Goal: Task Accomplishment & Management: Use online tool/utility

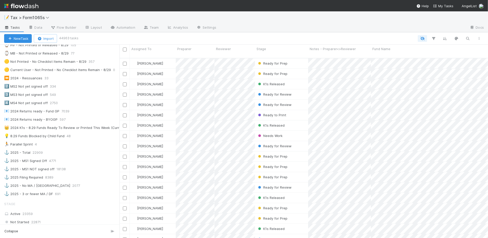
scroll to position [226, 0]
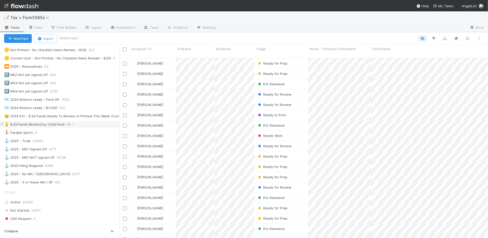
click at [90, 127] on div "💡 8.29 Funds Blocked by Child Fund 48" at bounding box center [61, 124] width 115 height 6
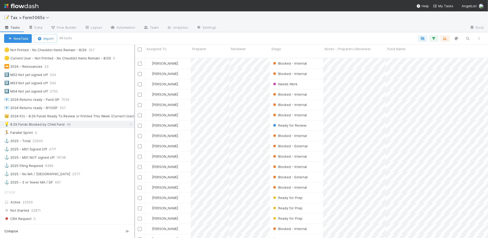
scroll to position [5, 5]
drag, startPoint x: 121, startPoint y: 148, endPoint x: 134, endPoint y: 148, distance: 13.7
click at [134, 148] on div at bounding box center [134, 141] width 1 height 193
click at [445, 36] on icon "button" at bounding box center [444, 38] width 5 height 5
click at [442, 57] on icon at bounding box center [441, 58] width 5 height 3
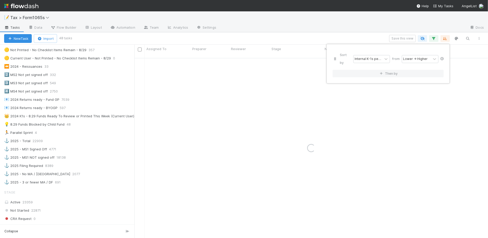
click at [442, 57] on icon at bounding box center [441, 58] width 5 height 3
click at [353, 29] on div "Sort by" at bounding box center [244, 119] width 488 height 238
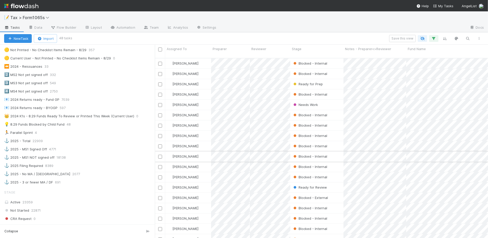
scroll to position [179, 328]
drag, startPoint x: 135, startPoint y: 149, endPoint x: 157, endPoint y: 148, distance: 21.7
click at [157, 148] on div "Assigned To Preparer Reviewer Stage Notes - Preparer<>Reviewer Fund Name Tags P…" at bounding box center [244, 141] width 488 height 193
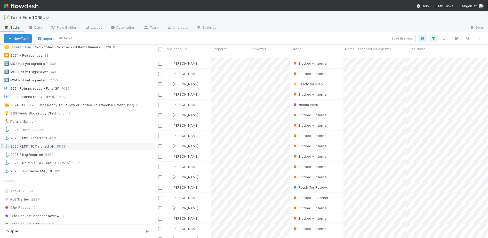
scroll to position [226, 0]
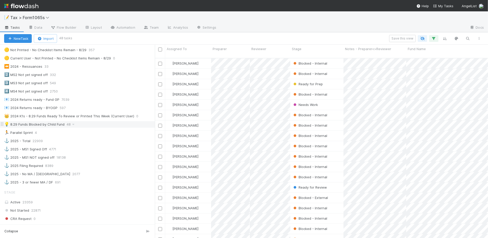
click at [90, 127] on div "💡 8.29 Funds Blocked by Child Fund 48" at bounding box center [79, 124] width 151 height 6
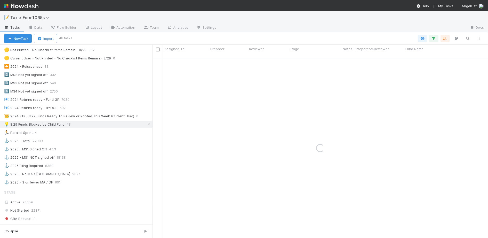
drag, startPoint x: 156, startPoint y: 139, endPoint x: 149, endPoint y: 138, distance: 6.5
click at [149, 138] on div "Saved Views 🛑 Blocked Funds 77 🚀 2024 Filing Required 9198 🚢 2024 K-1s Expected…" at bounding box center [76, 141] width 152 height 193
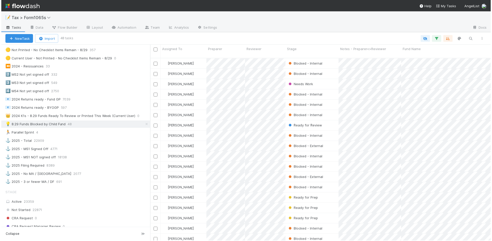
scroll to position [5, 5]
click at [449, 39] on icon "button" at bounding box center [448, 38] width 5 height 5
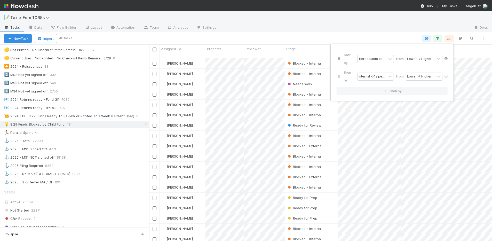
click at [447, 57] on icon at bounding box center [445, 58] width 5 height 3
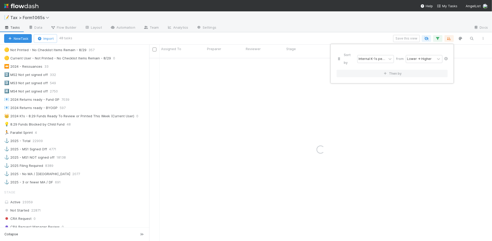
click at [447, 57] on icon at bounding box center [445, 58] width 5 height 3
click at [341, 30] on div "Sort by" at bounding box center [246, 120] width 492 height 241
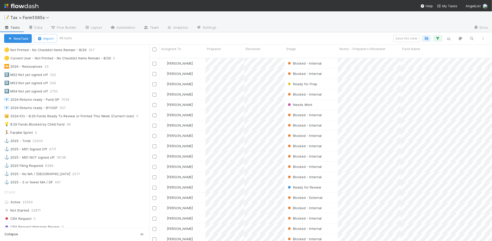
scroll to position [182, 337]
click at [414, 69] on div at bounding box center [246, 120] width 492 height 241
click at [354, 30] on div at bounding box center [246, 120] width 492 height 241
click at [421, 92] on div at bounding box center [246, 120] width 492 height 241
click at [408, 101] on div at bounding box center [246, 120] width 492 height 241
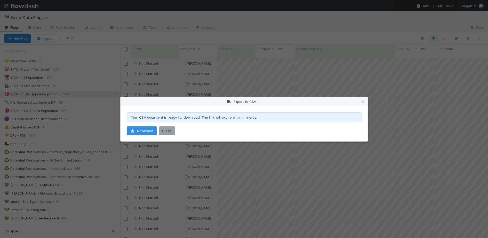
scroll to position [179, 363]
click at [364, 101] on icon at bounding box center [362, 101] width 5 height 3
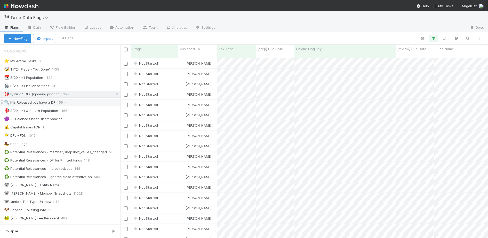
click at [93, 104] on div "🔍 K1s Released but have a DF 156" at bounding box center [62, 102] width 116 height 6
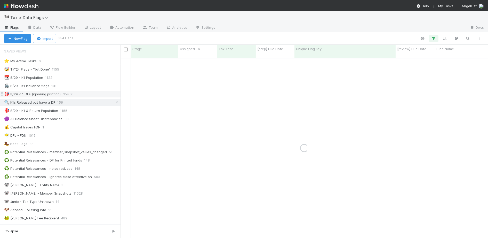
click at [97, 96] on div "🎯 8/29 K-1 DFs (ignoring printing) 354" at bounding box center [62, 94] width 116 height 6
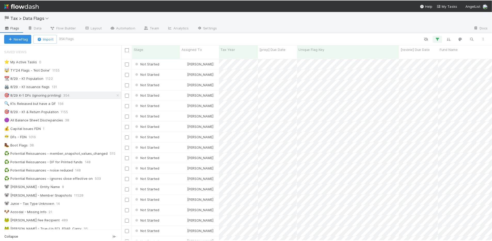
scroll to position [182, 367]
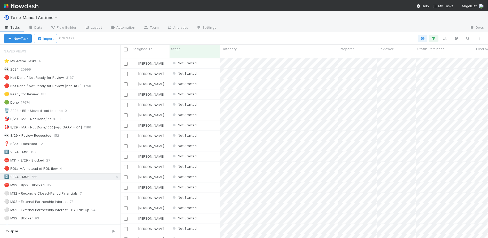
scroll to position [64, 0]
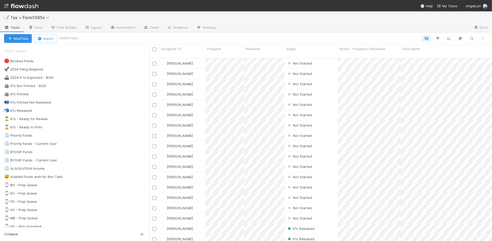
scroll to position [182, 337]
click at [361, 37] on div at bounding box center [282, 38] width 411 height 7
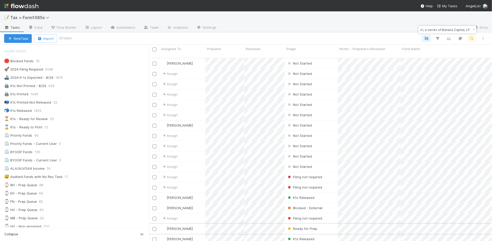
type input "Fund I, a series of Banana Capital, LP"
click at [323, 223] on div "Ready for Prep" at bounding box center [311, 228] width 53 height 10
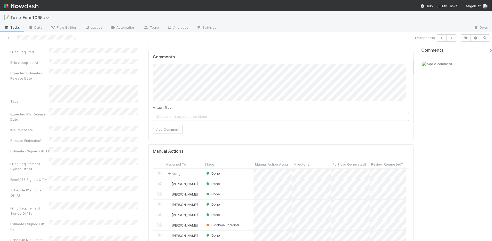
scroll to position [129, 0]
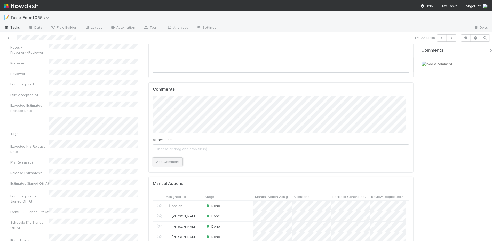
click at [173, 161] on button "Add Comment" at bounding box center [168, 161] width 30 height 9
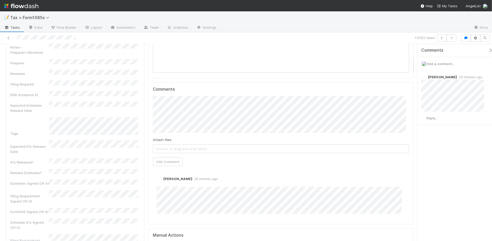
scroll to position [0, 0]
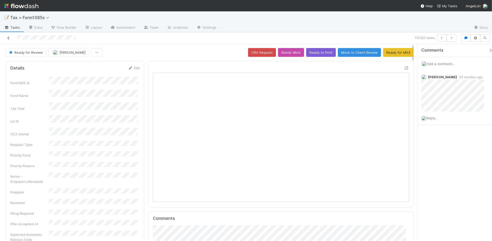
click at [9, 37] on icon at bounding box center [8, 37] width 5 height 3
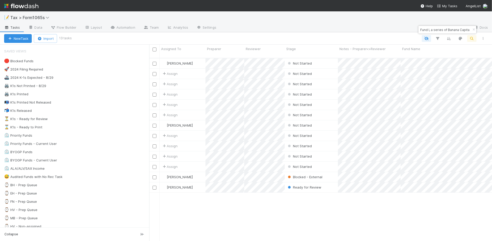
scroll to position [182, 337]
click at [473, 30] on icon "button" at bounding box center [473, 29] width 5 height 3
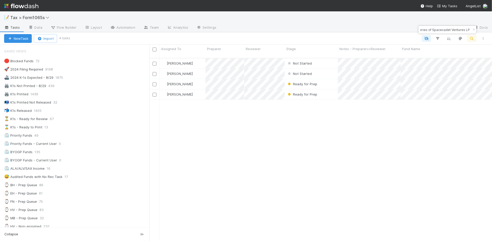
type input "Fund I, a series of Spacecadet Ventures LP"
click at [473, 30] on icon "button" at bounding box center [473, 29] width 5 height 3
